Goal: Task Accomplishment & Management: Manage account settings

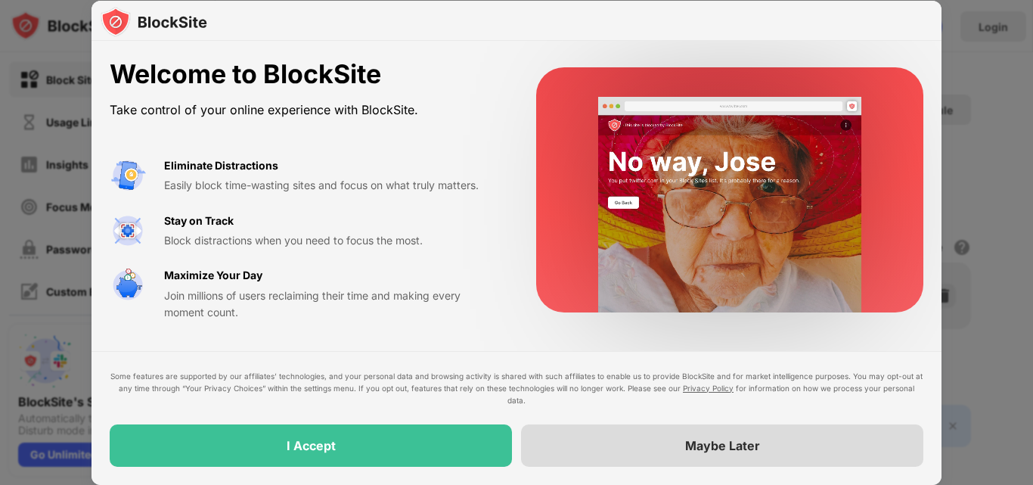
click at [703, 452] on div "Maybe Later" at bounding box center [722, 445] width 75 height 15
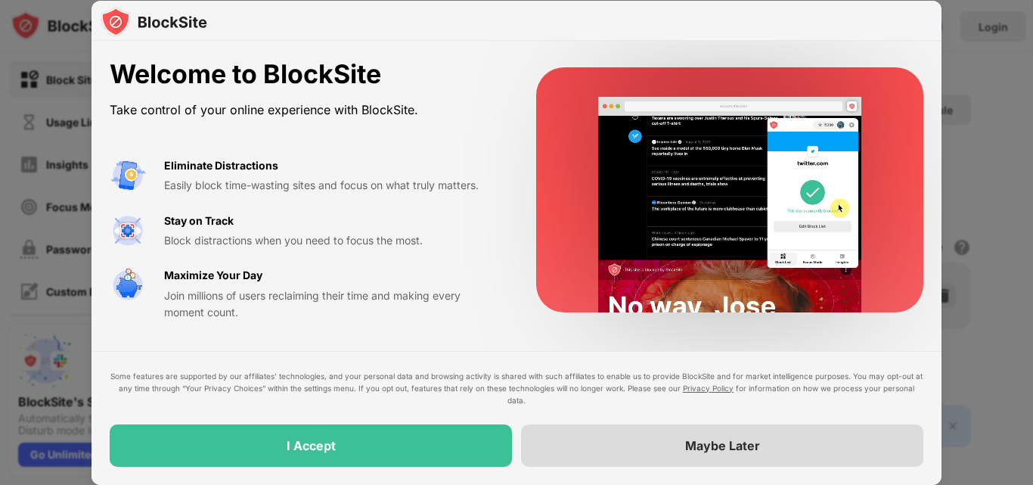
click at [1030, 253] on div at bounding box center [516, 242] width 1033 height 485
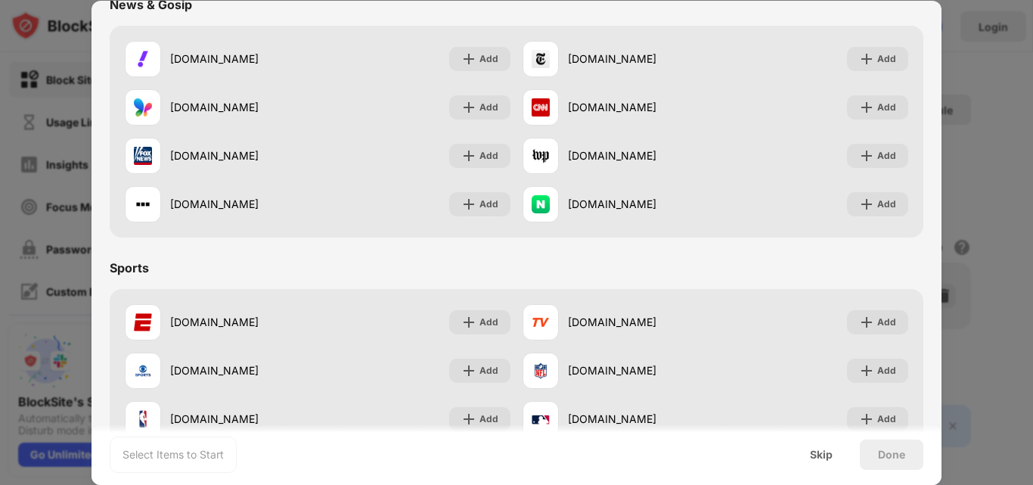
scroll to position [1135, 0]
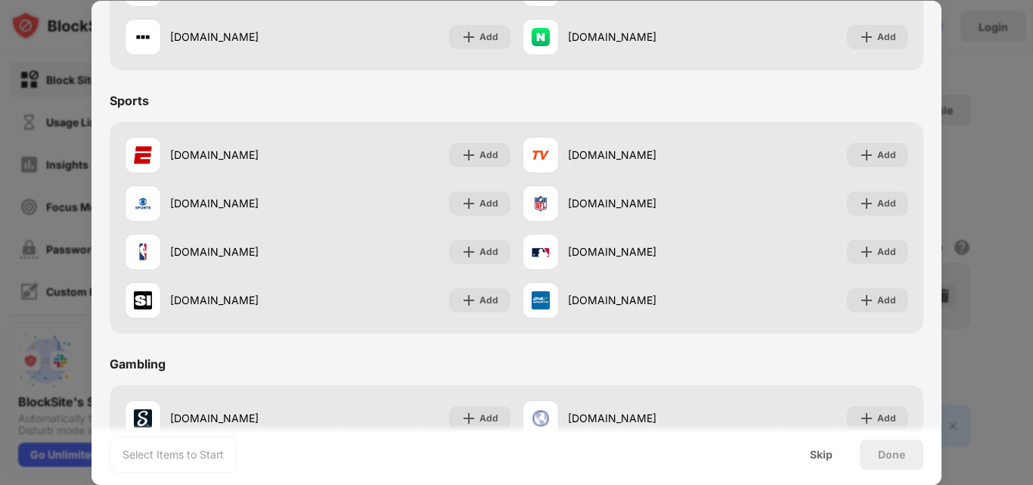
click at [881, 458] on div "Done" at bounding box center [891, 455] width 27 height 12
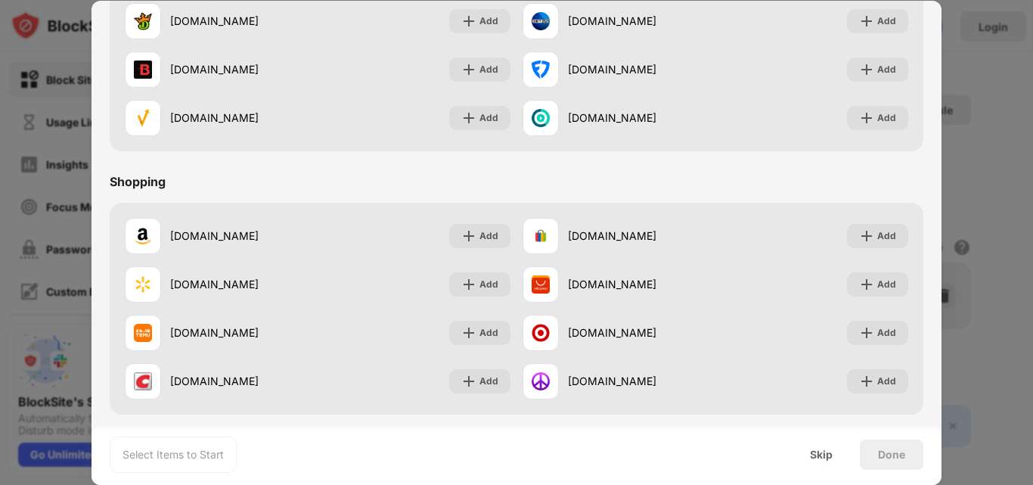
scroll to position [1586, 0]
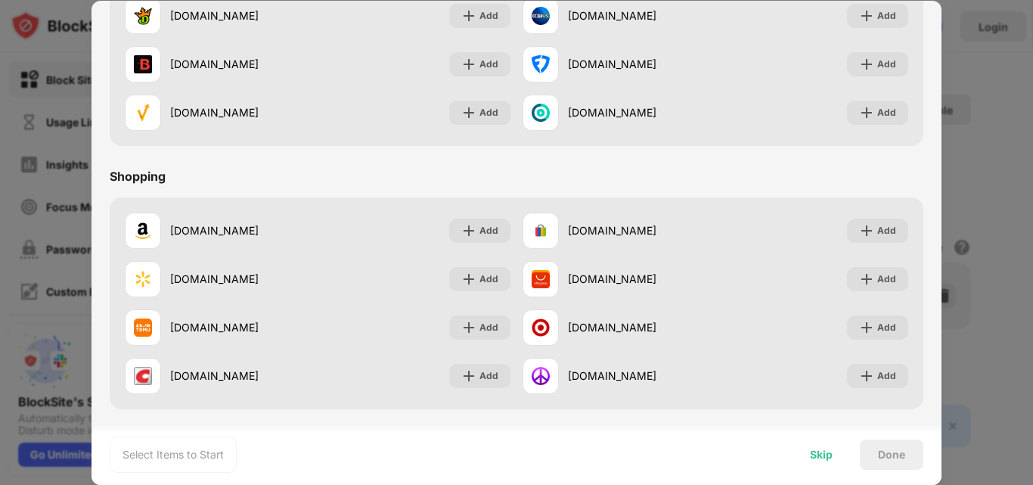
click at [822, 464] on div "Skip" at bounding box center [821, 455] width 59 height 30
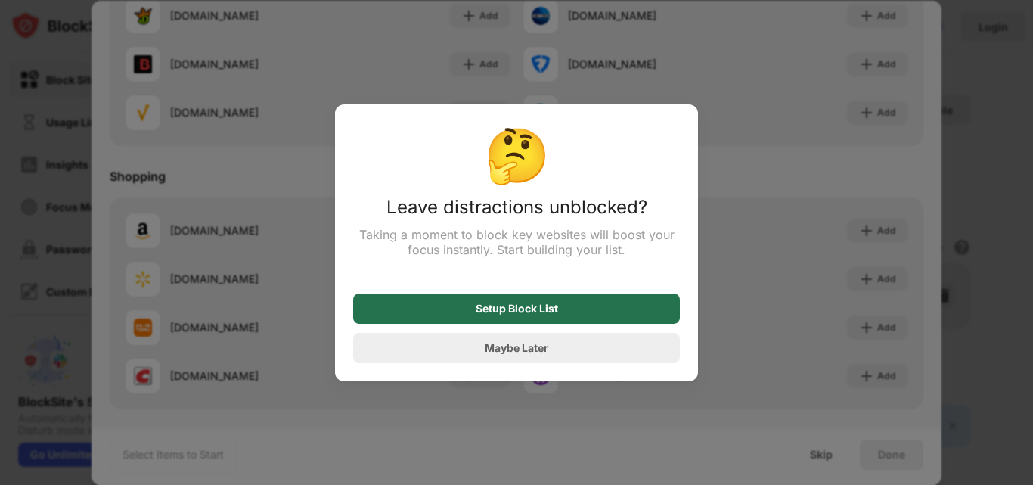
click at [568, 312] on div "Setup Block List" at bounding box center [516, 309] width 327 height 30
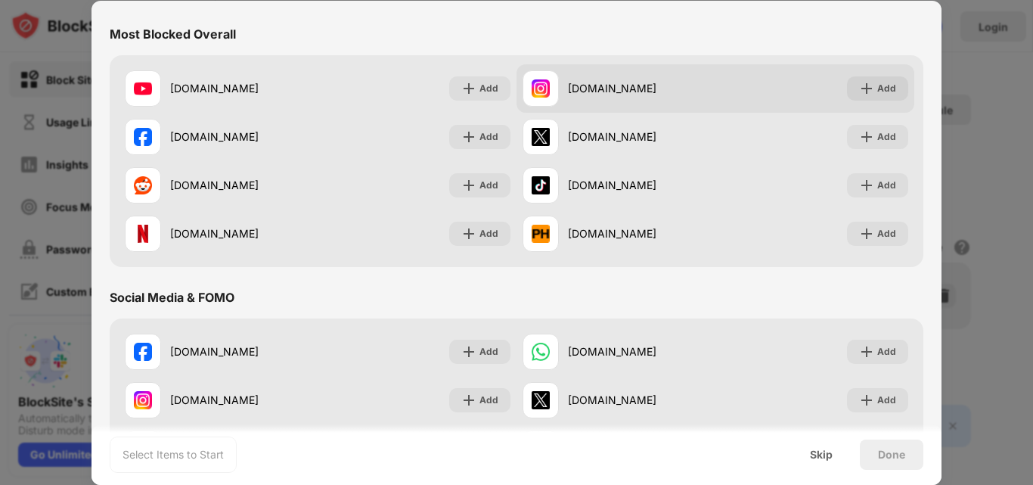
scroll to position [0, 0]
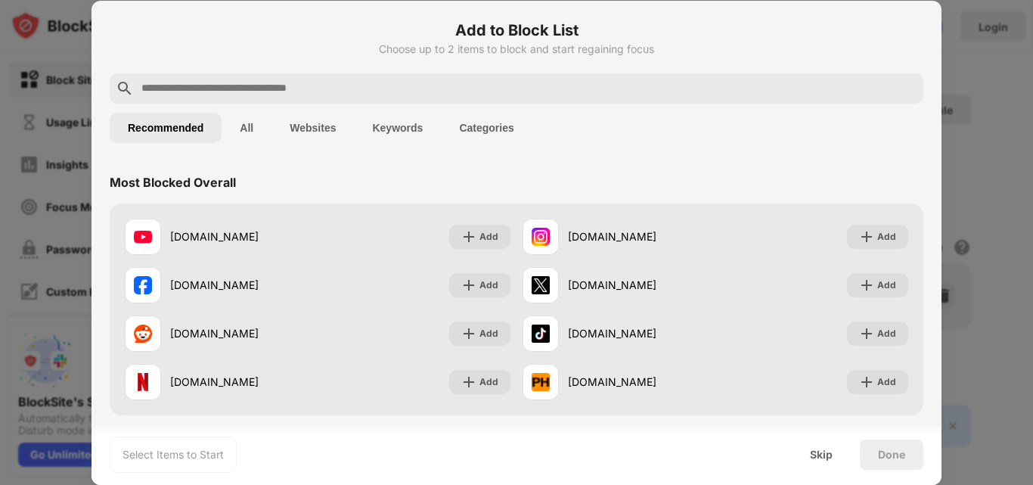
click at [246, 130] on button "All" at bounding box center [247, 128] width 50 height 30
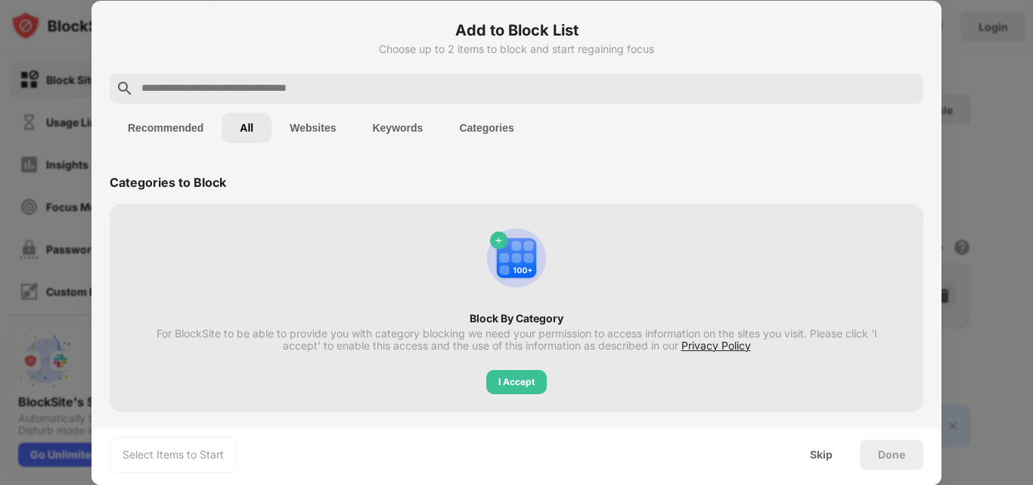
click at [303, 138] on button "Websites" at bounding box center [313, 128] width 82 height 30
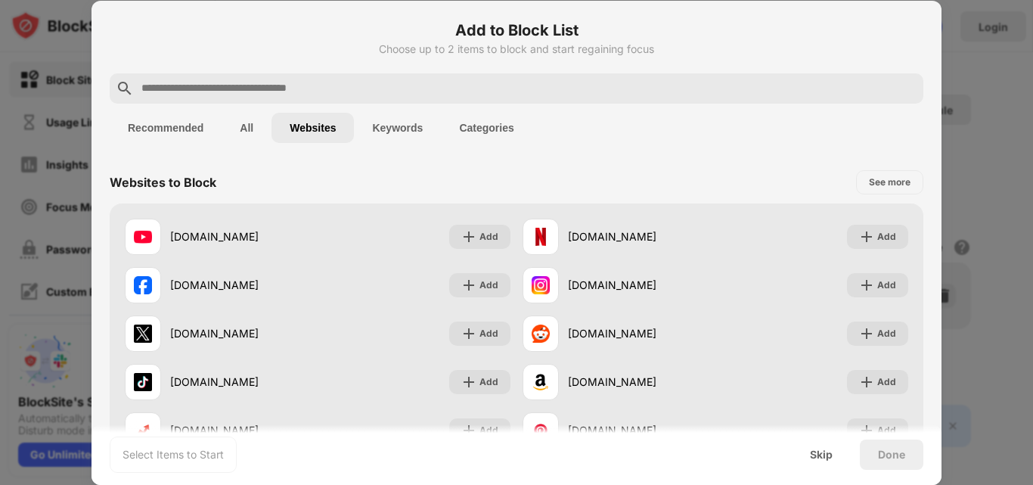
click at [1003, 51] on div at bounding box center [516, 242] width 1033 height 485
